Goal: Information Seeking & Learning: Understand process/instructions

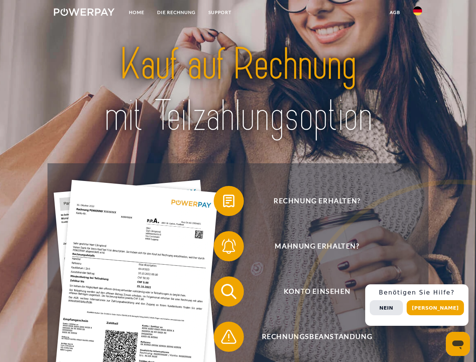
click at [84, 13] on img at bounding box center [84, 12] width 61 height 8
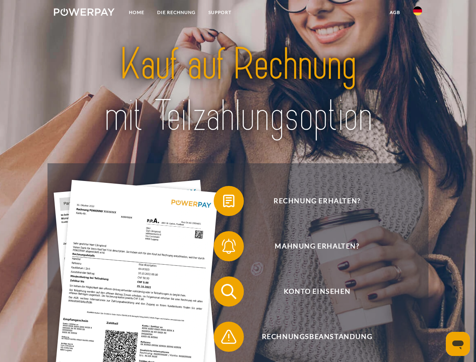
click at [417, 13] on img at bounding box center [417, 10] width 9 height 9
click at [394, 12] on link "agb" at bounding box center [394, 13] width 23 height 14
click at [223, 202] on span at bounding box center [217, 201] width 38 height 38
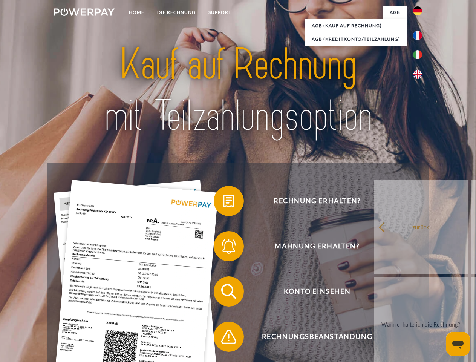
click at [223, 247] on span at bounding box center [217, 246] width 38 height 38
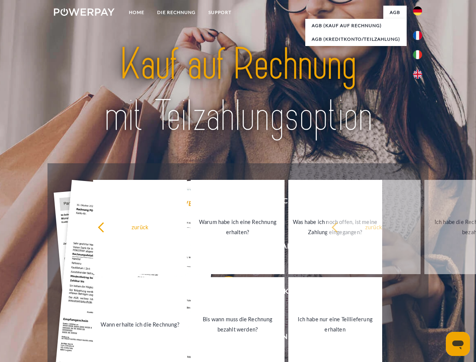
click at [223, 293] on link "Bis wann muss die Rechnung bezahlt werden?" at bounding box center [238, 324] width 94 height 94
click at [223, 338] on span at bounding box center [217, 336] width 38 height 38
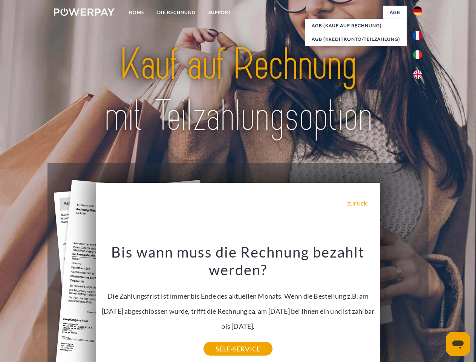
click at [419, 305] on div "Rechnung erhalten? Mahnung erhalten? Konto einsehen" at bounding box center [237, 313] width 380 height 301
click at [401, 306] on span "Konto einsehen" at bounding box center [316, 291] width 185 height 30
click at [438, 307] on header "Home DIE RECHNUNG SUPPORT" at bounding box center [238, 260] width 476 height 520
